Goal: Complete application form

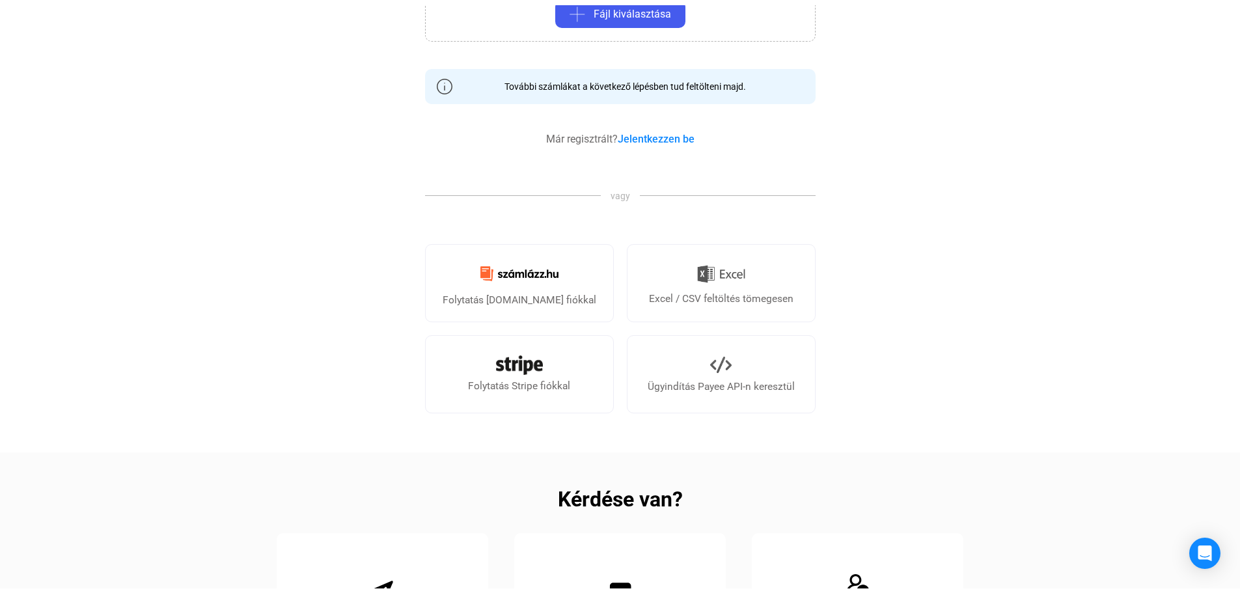
scroll to position [130, 0]
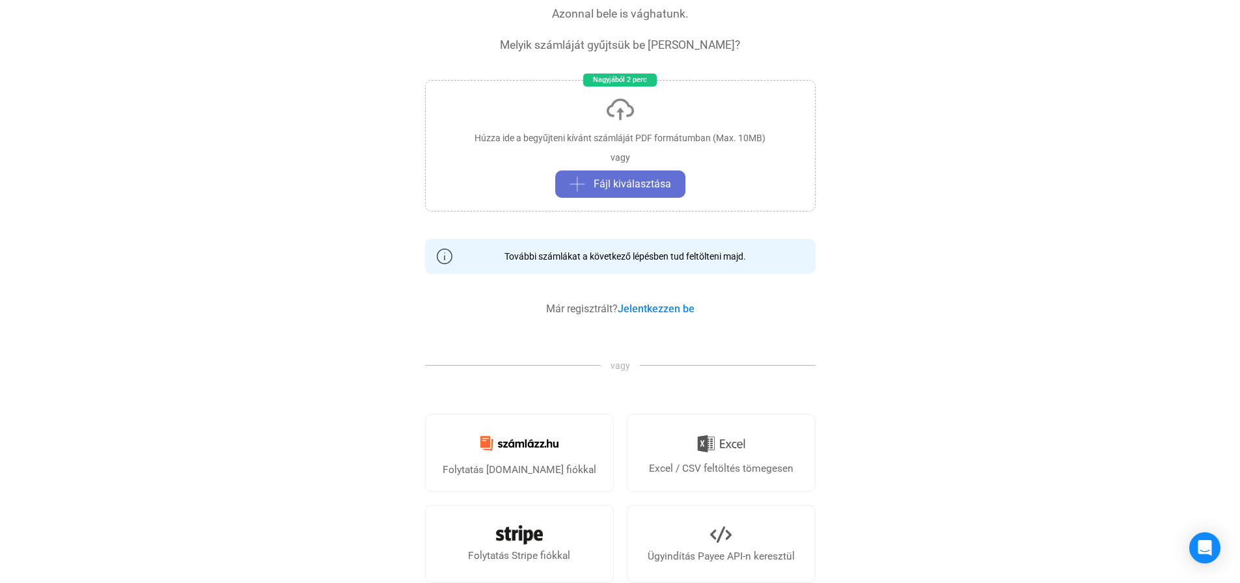
click at [651, 175] on button "Fájl kiválasztása" at bounding box center [620, 184] width 130 height 27
click at [623, 181] on span "Fájl kiválasztása" at bounding box center [632, 184] width 77 height 16
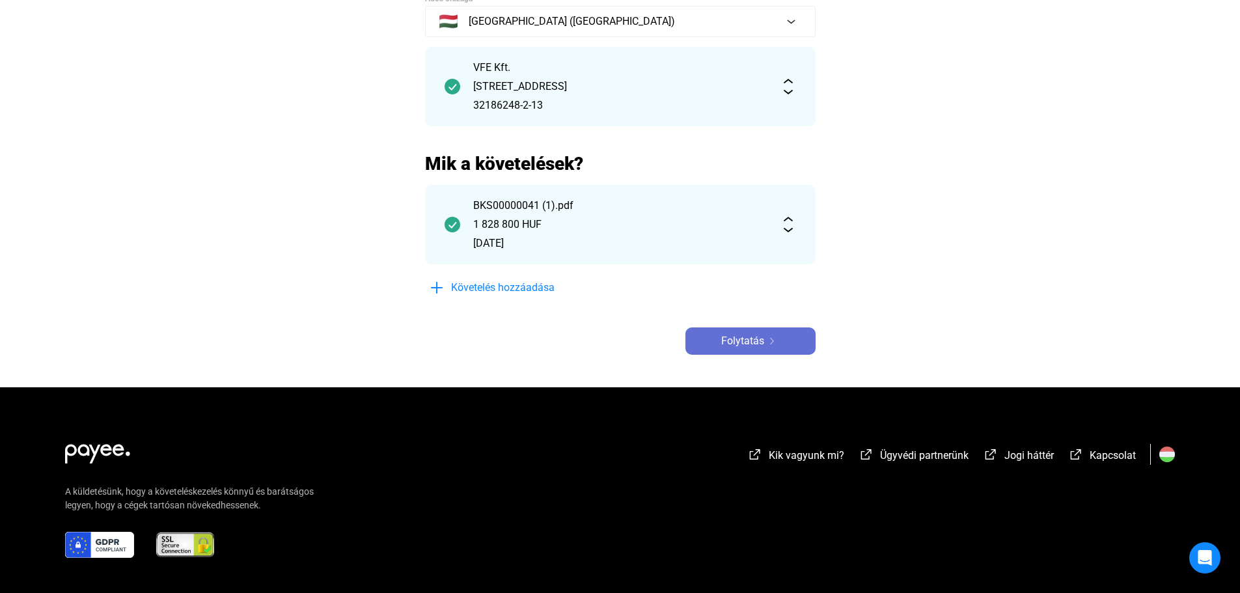
click at [732, 343] on span "Folytatás" at bounding box center [742, 341] width 43 height 16
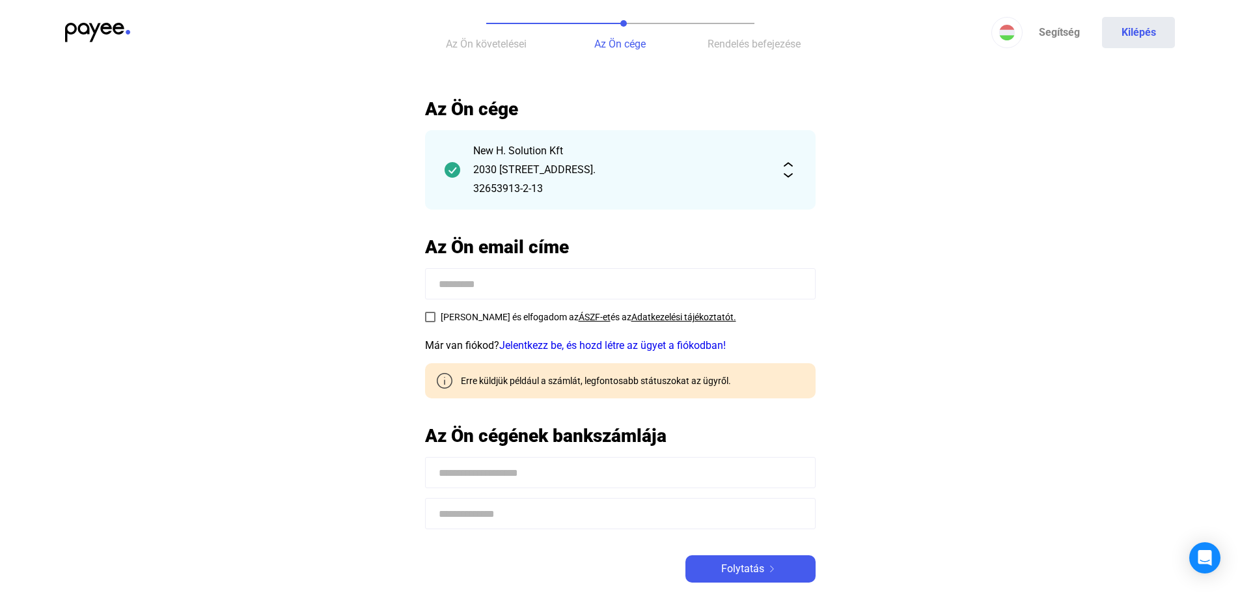
scroll to position [65, 0]
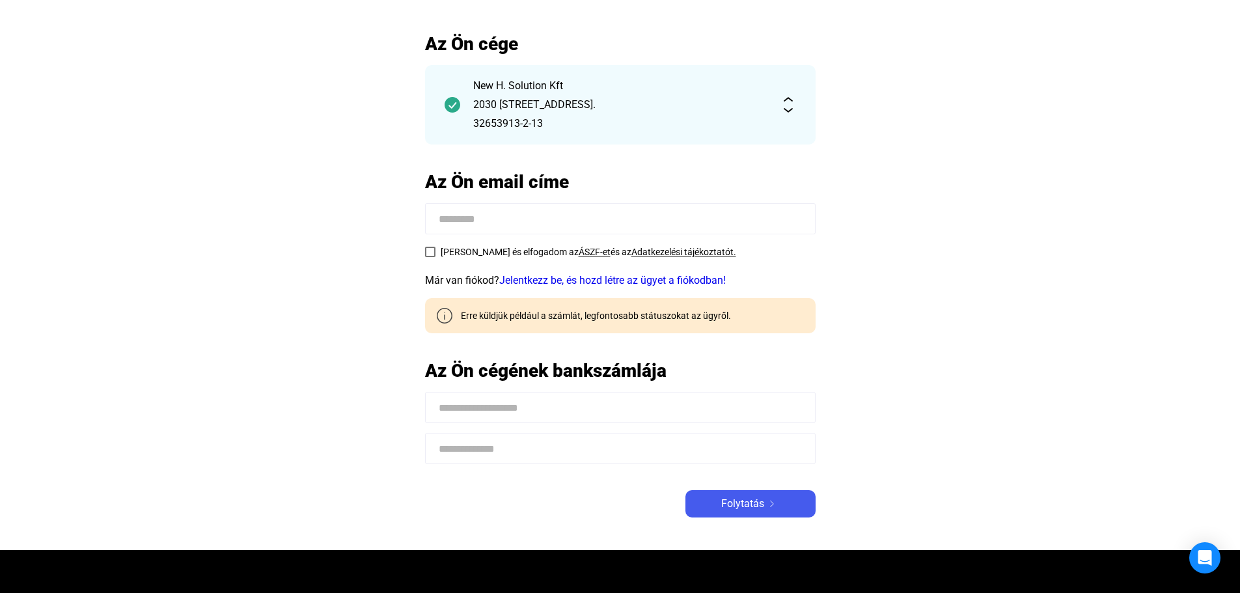
click at [452, 226] on input at bounding box center [620, 218] width 391 height 31
type input "**********"
click at [579, 253] on link "ÁSZF-et" at bounding box center [595, 252] width 32 height 10
